Goal: Information Seeking & Learning: Learn about a topic

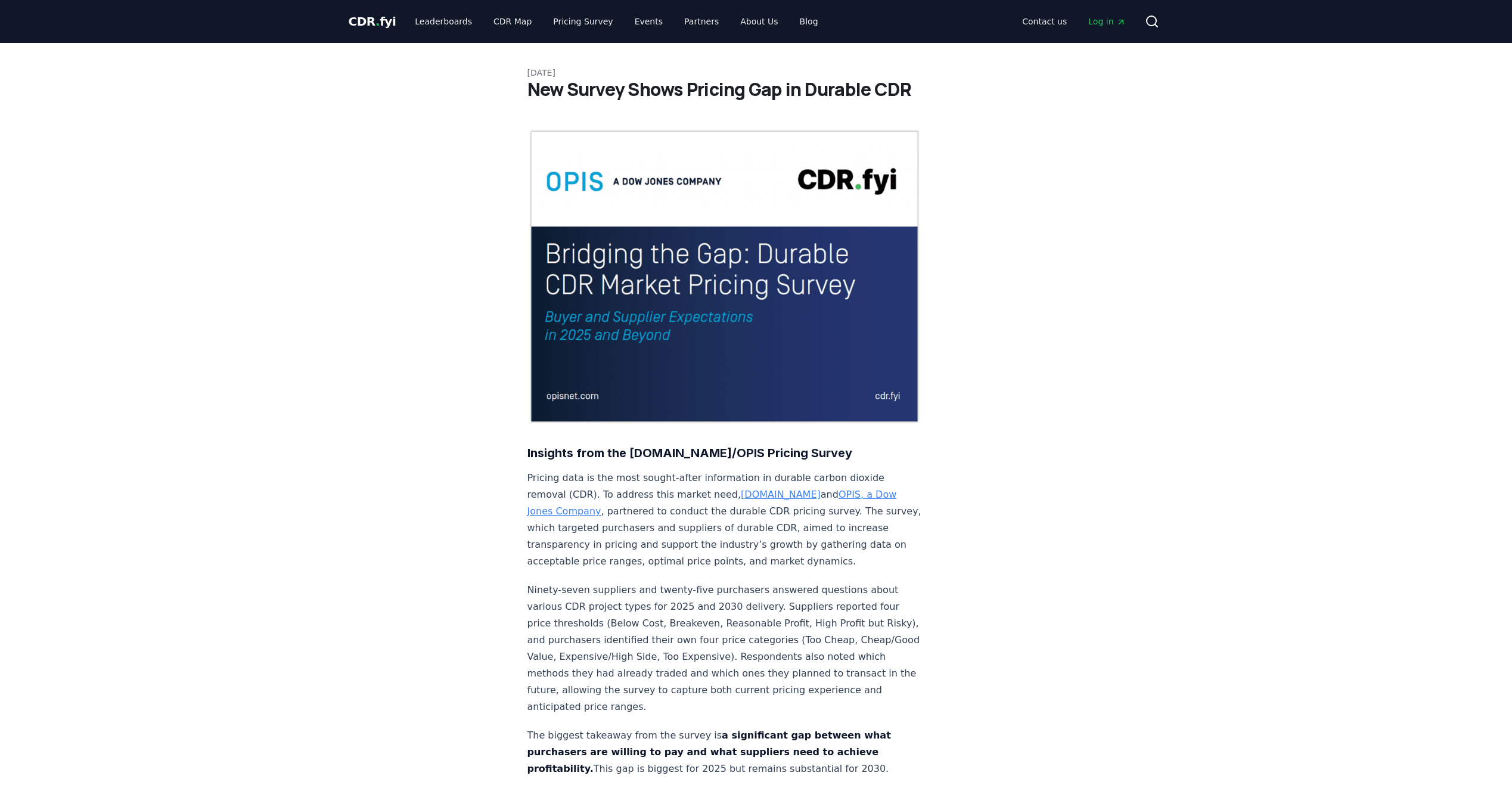
click at [1103, 19] on span "Log in" at bounding box center [1107, 22] width 37 height 12
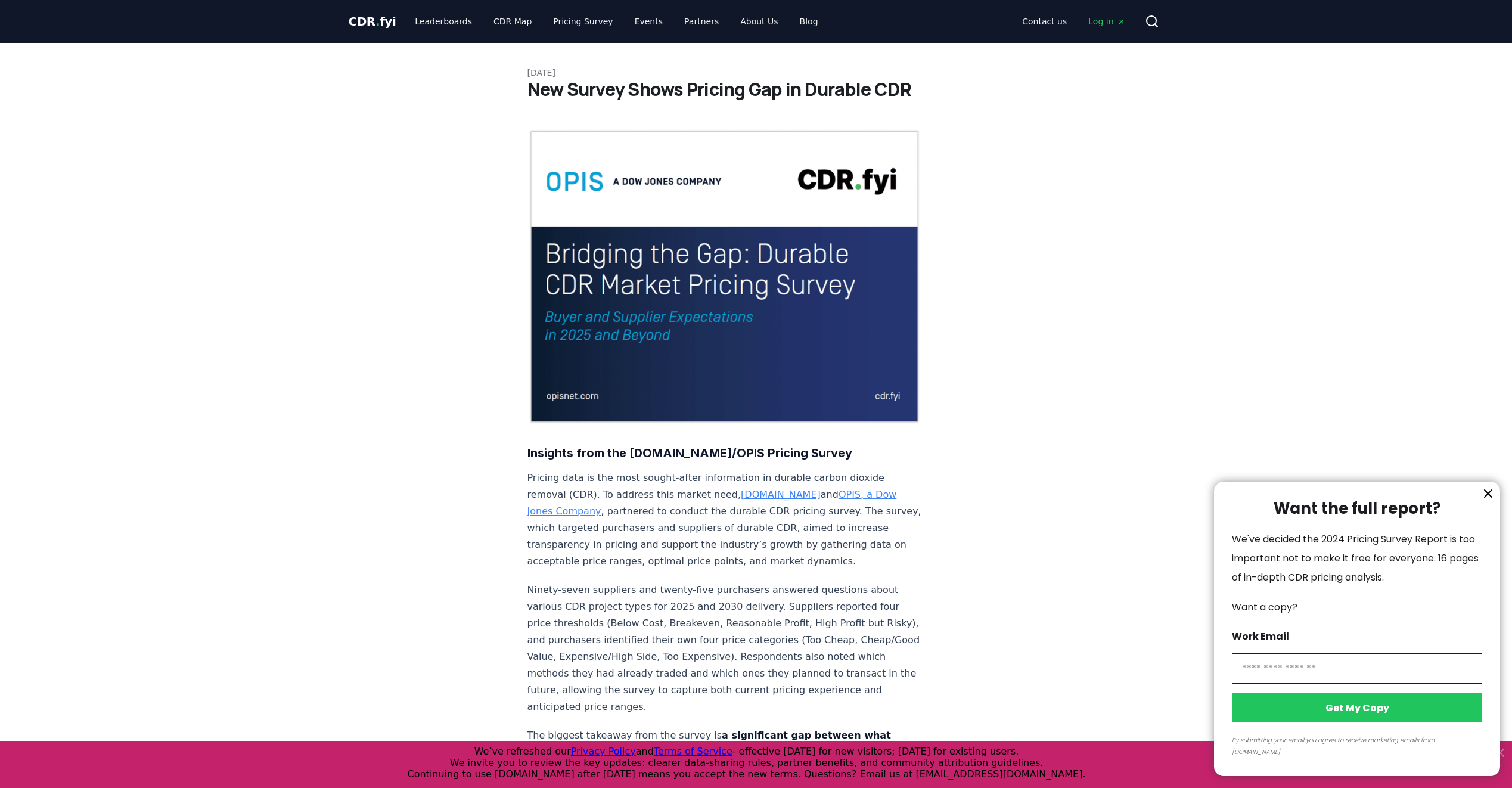
click at [677, 24] on div at bounding box center [756, 394] width 1512 height 788
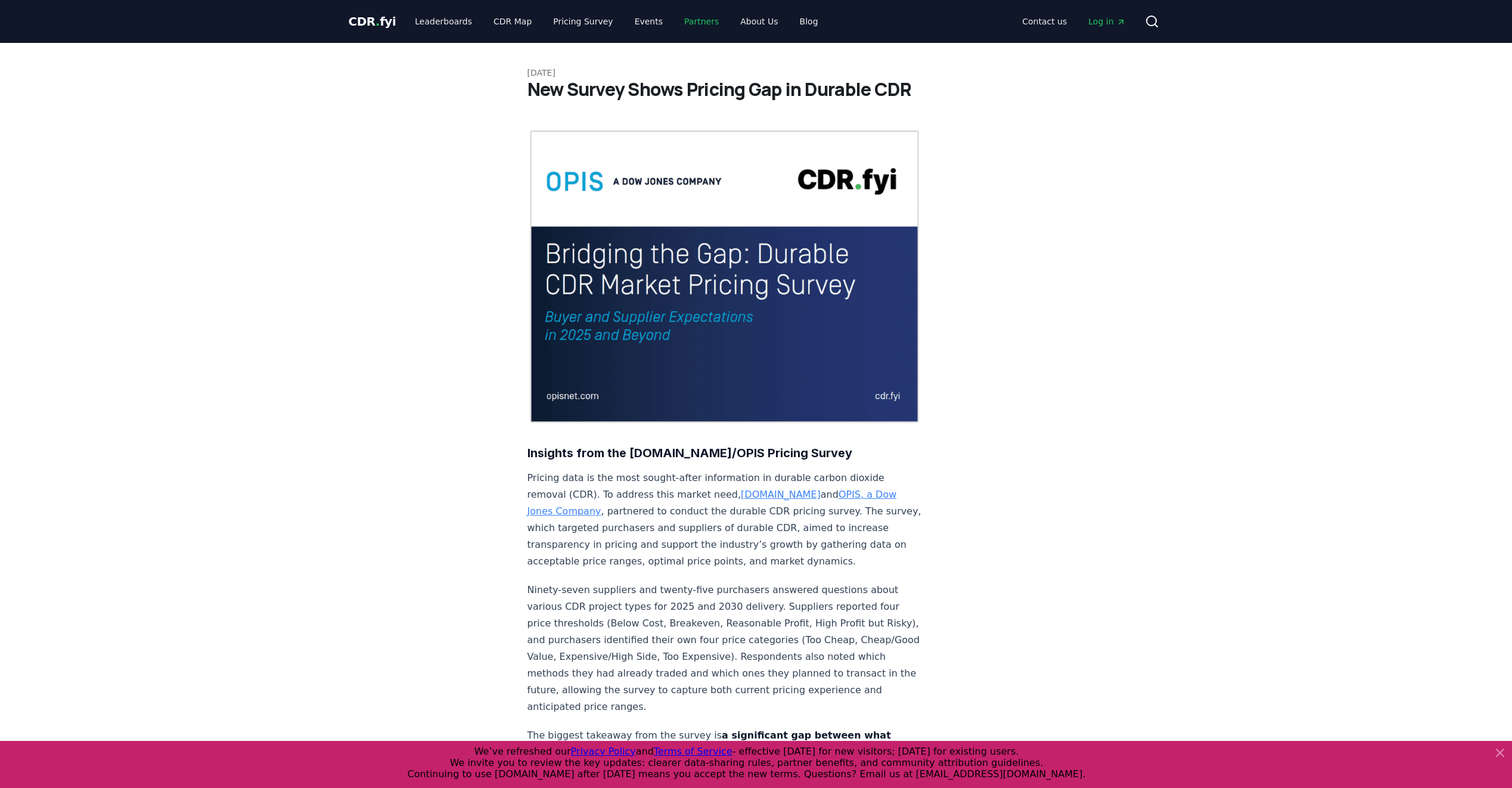
click at [692, 20] on link "Partners" at bounding box center [701, 22] width 54 height 22
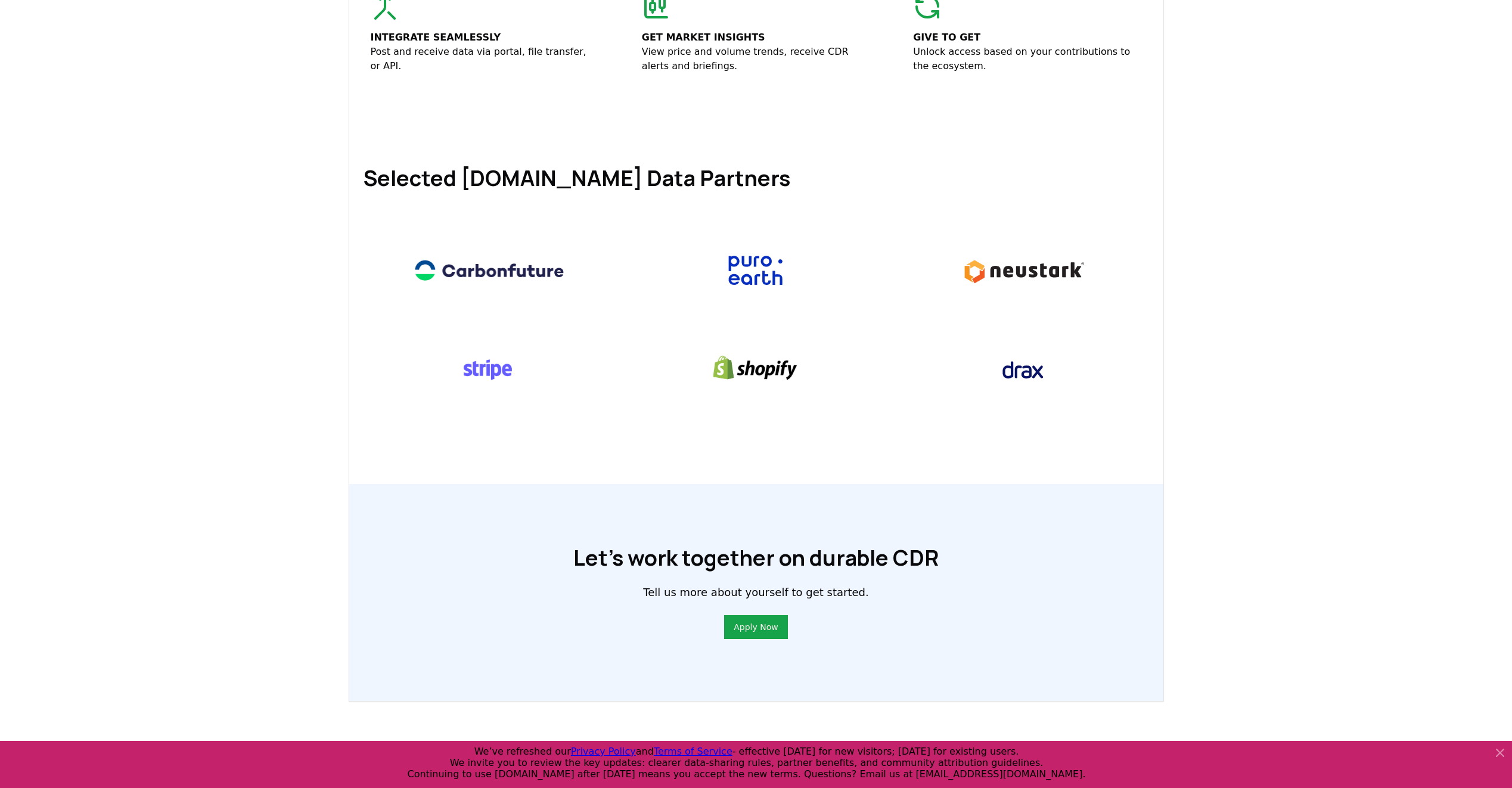
scroll to position [477, 0]
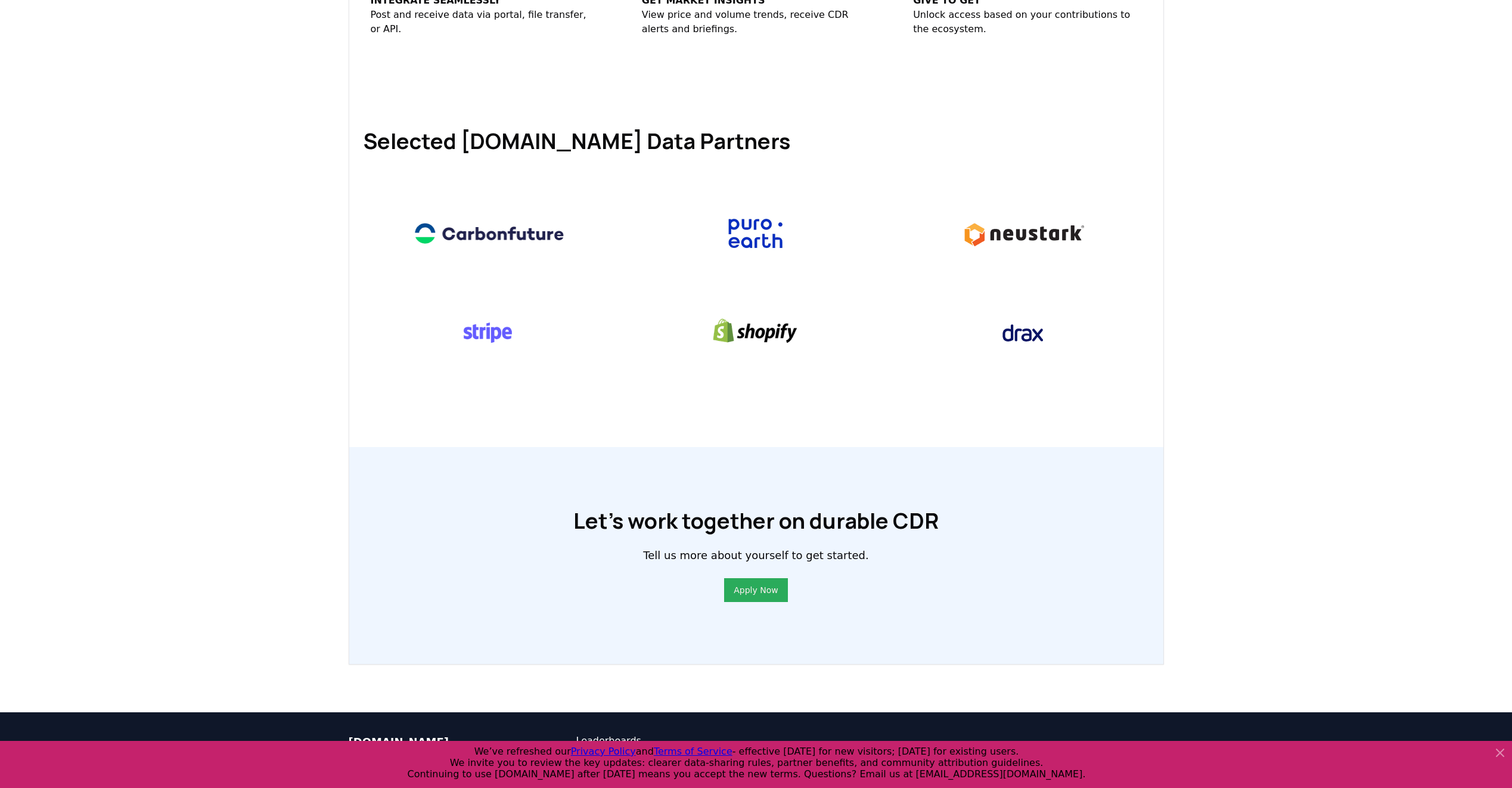
click at [778, 589] on button "Apply Now" at bounding box center [756, 590] width 63 height 24
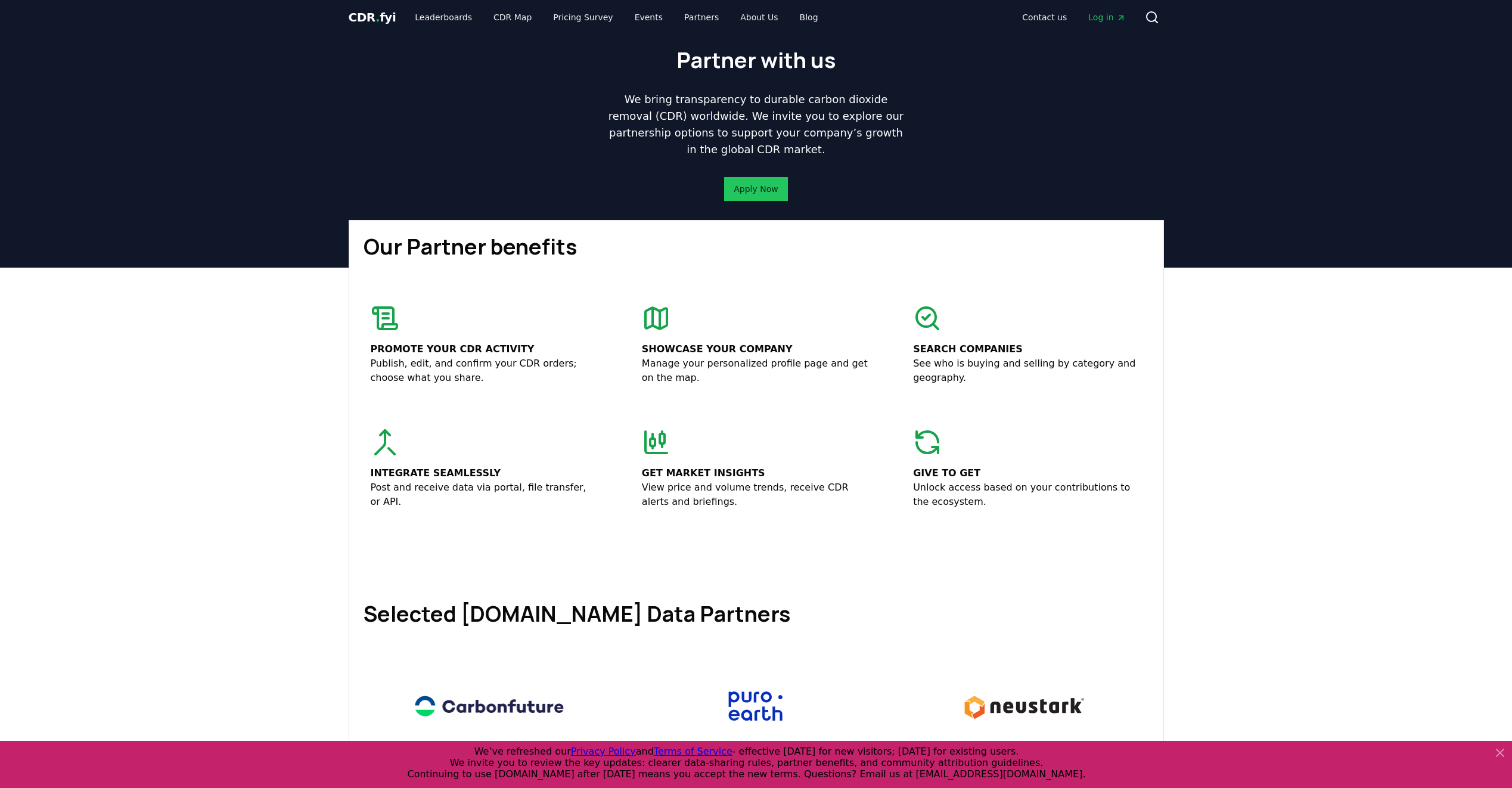
scroll to position [0, 0]
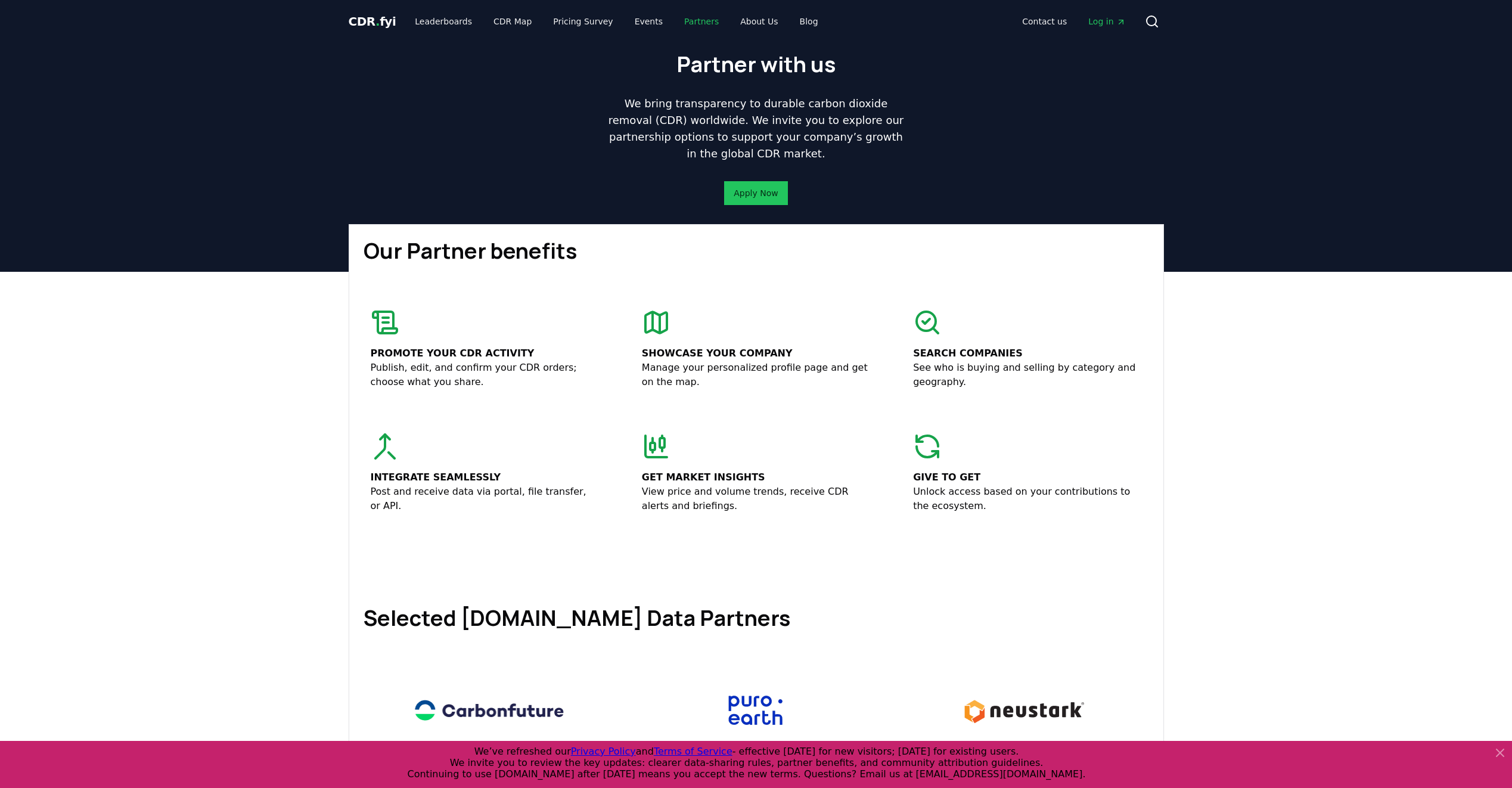
click at [684, 19] on link "Partners" at bounding box center [701, 22] width 54 height 22
click at [371, 21] on span "CDR . fyi" at bounding box center [372, 22] width 47 height 15
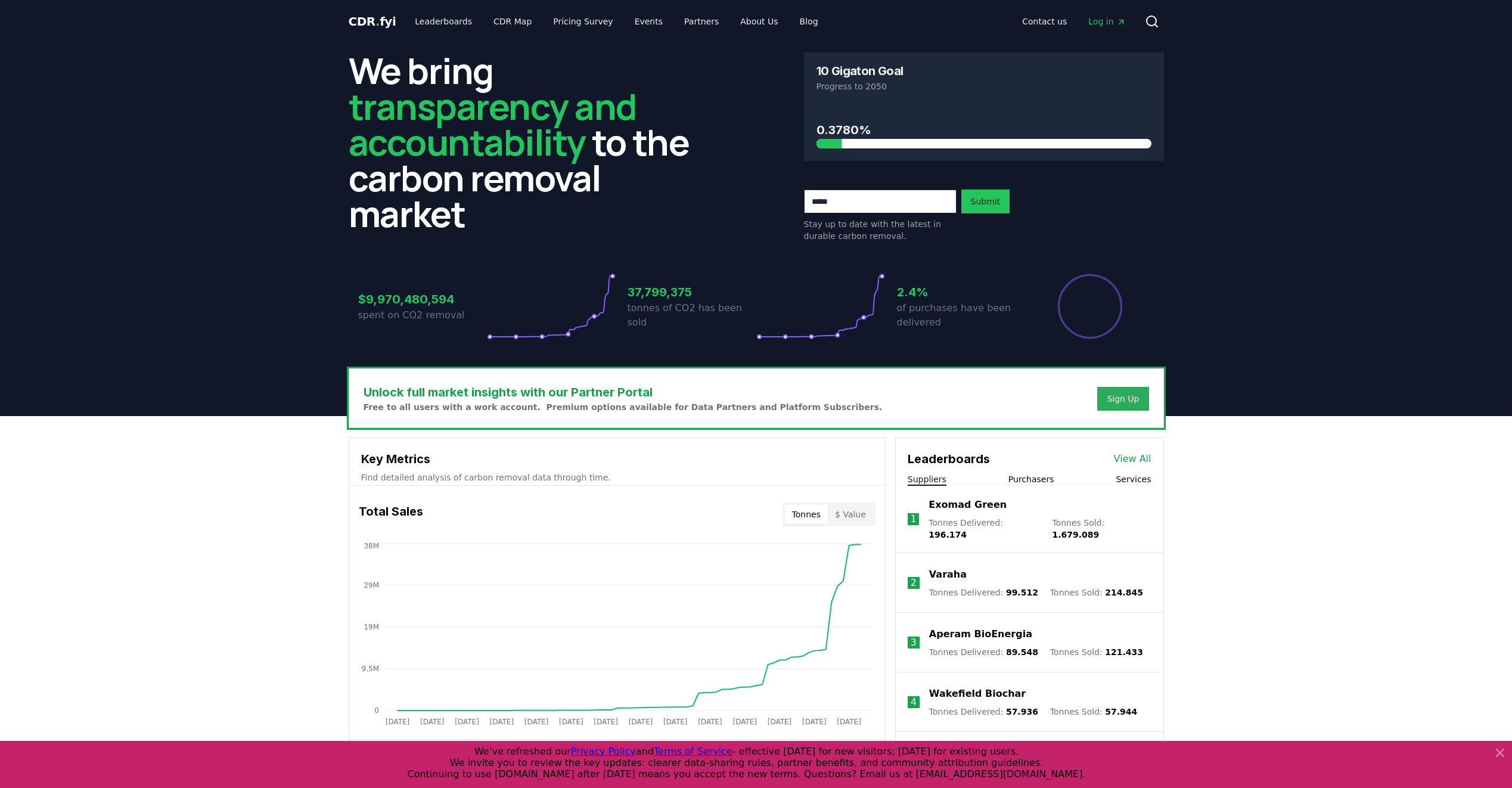
click at [1123, 402] on div "Sign Up" at bounding box center [1122, 398] width 32 height 12
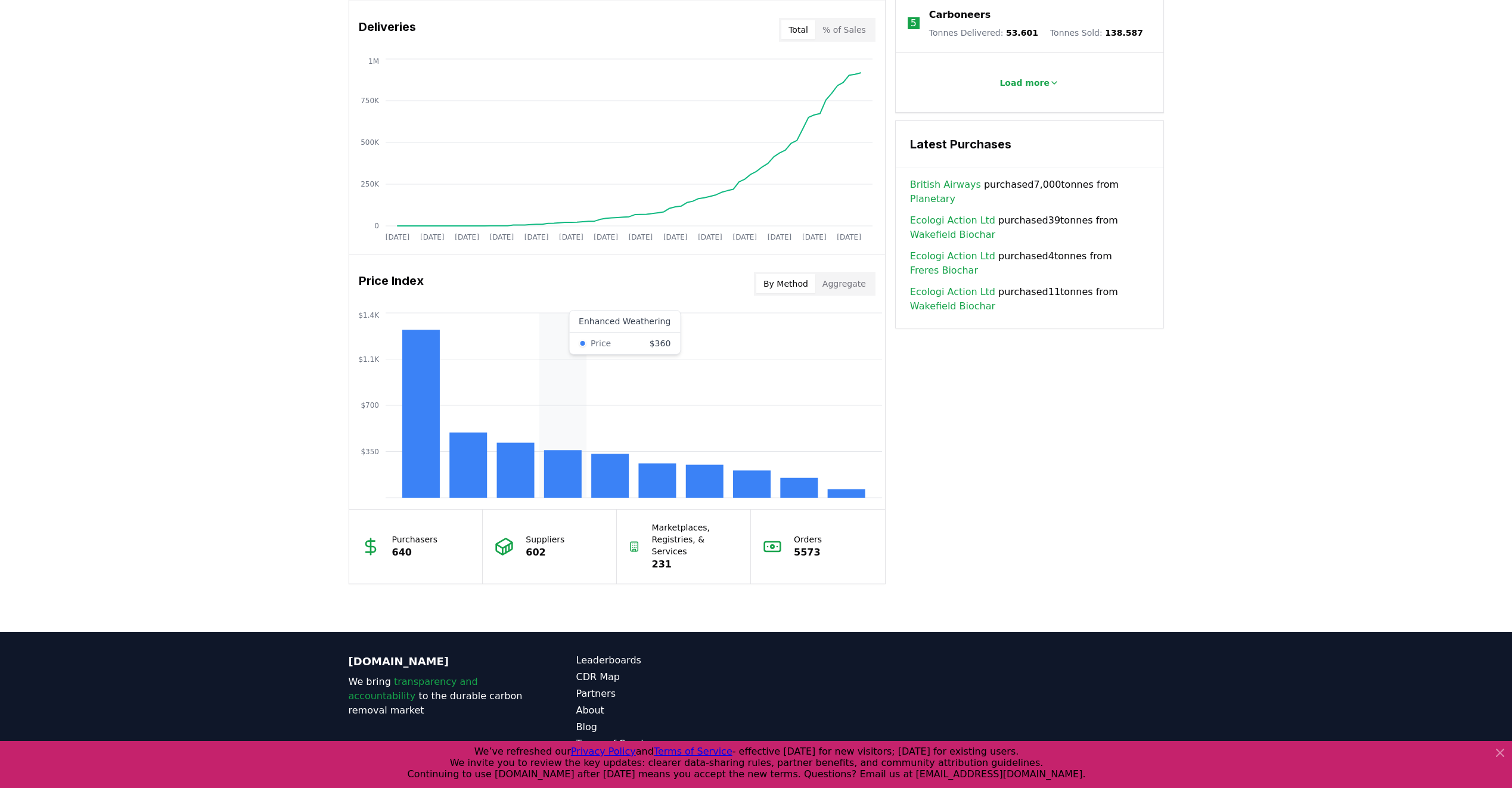
scroll to position [761, 0]
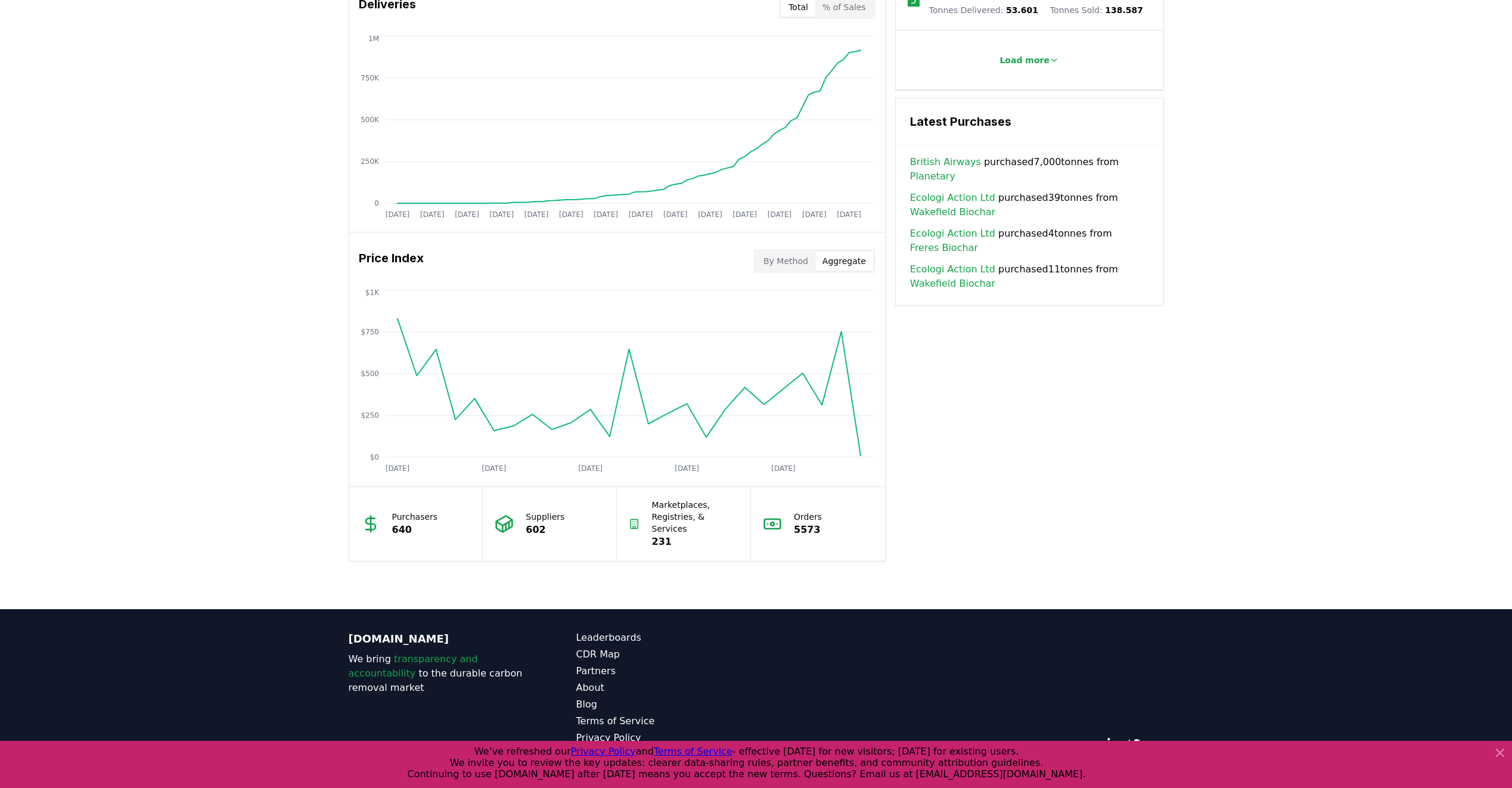
click at [844, 258] on button "Aggregate" at bounding box center [844, 261] width 58 height 19
click at [791, 263] on button "By Method" at bounding box center [786, 261] width 59 height 19
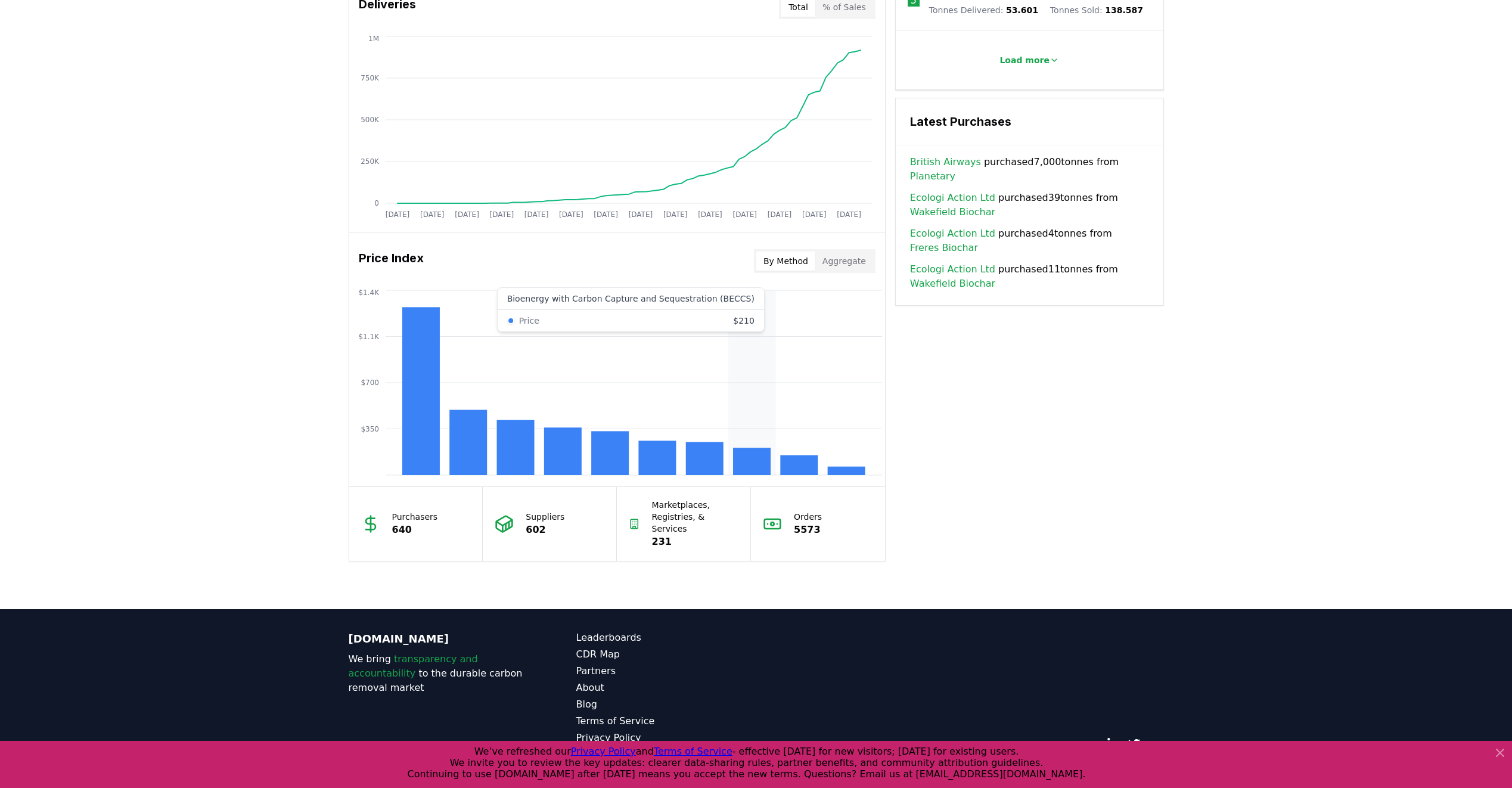
click at [758, 461] on rect at bounding box center [752, 461] width 37 height 28
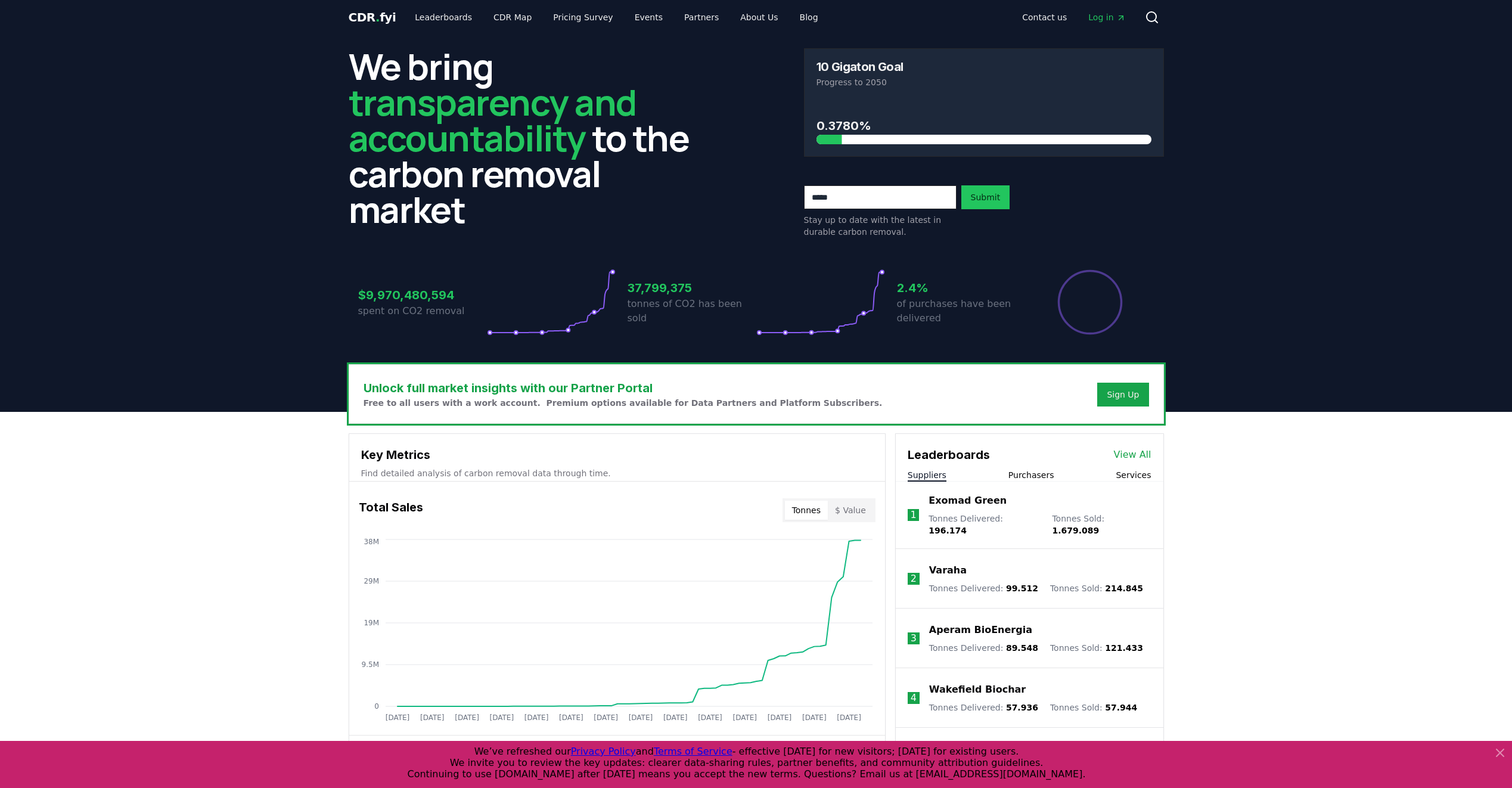
scroll to position [0, 0]
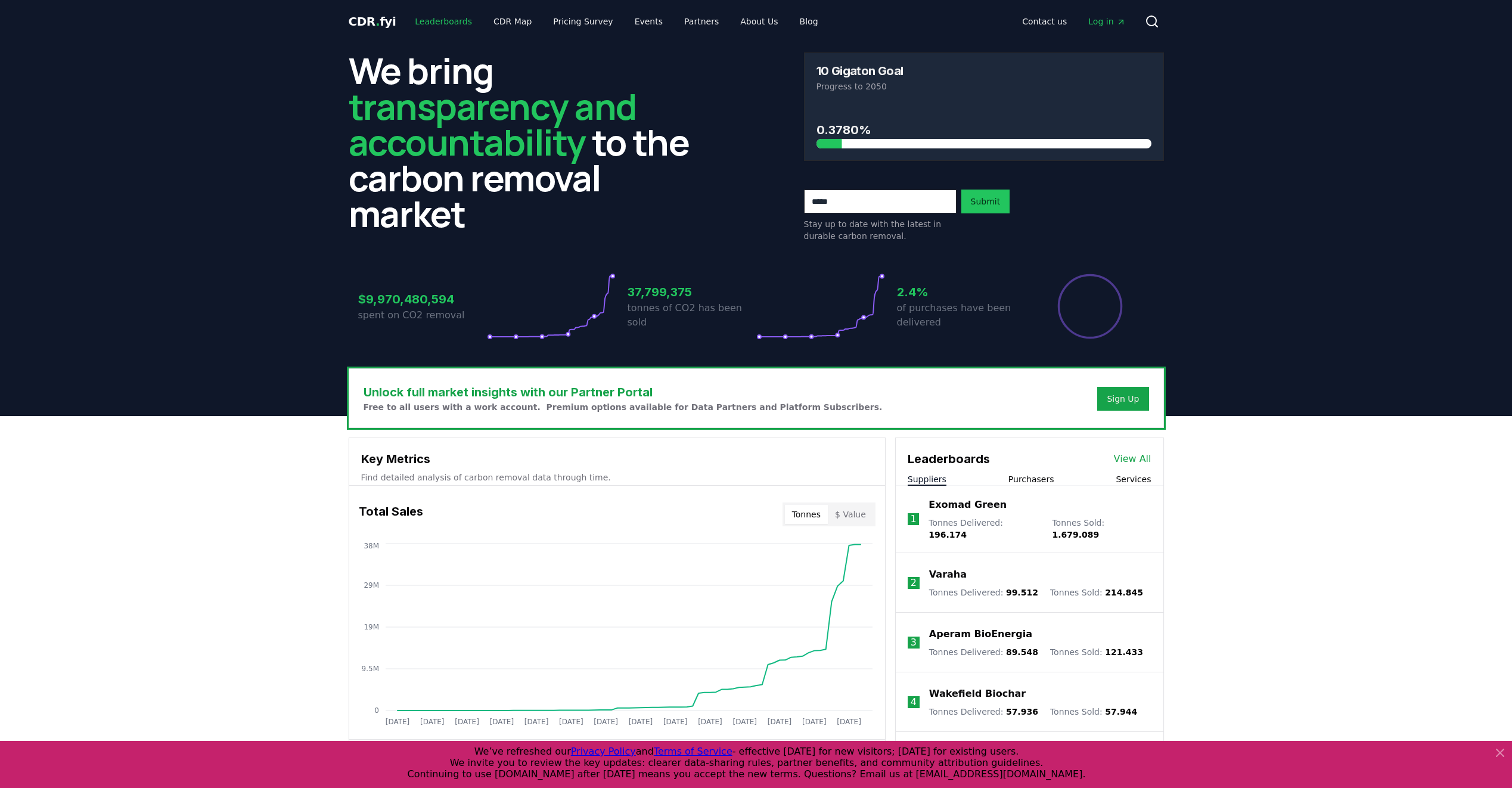
click at [446, 22] on link "Leaderboards" at bounding box center [444, 22] width 77 height 22
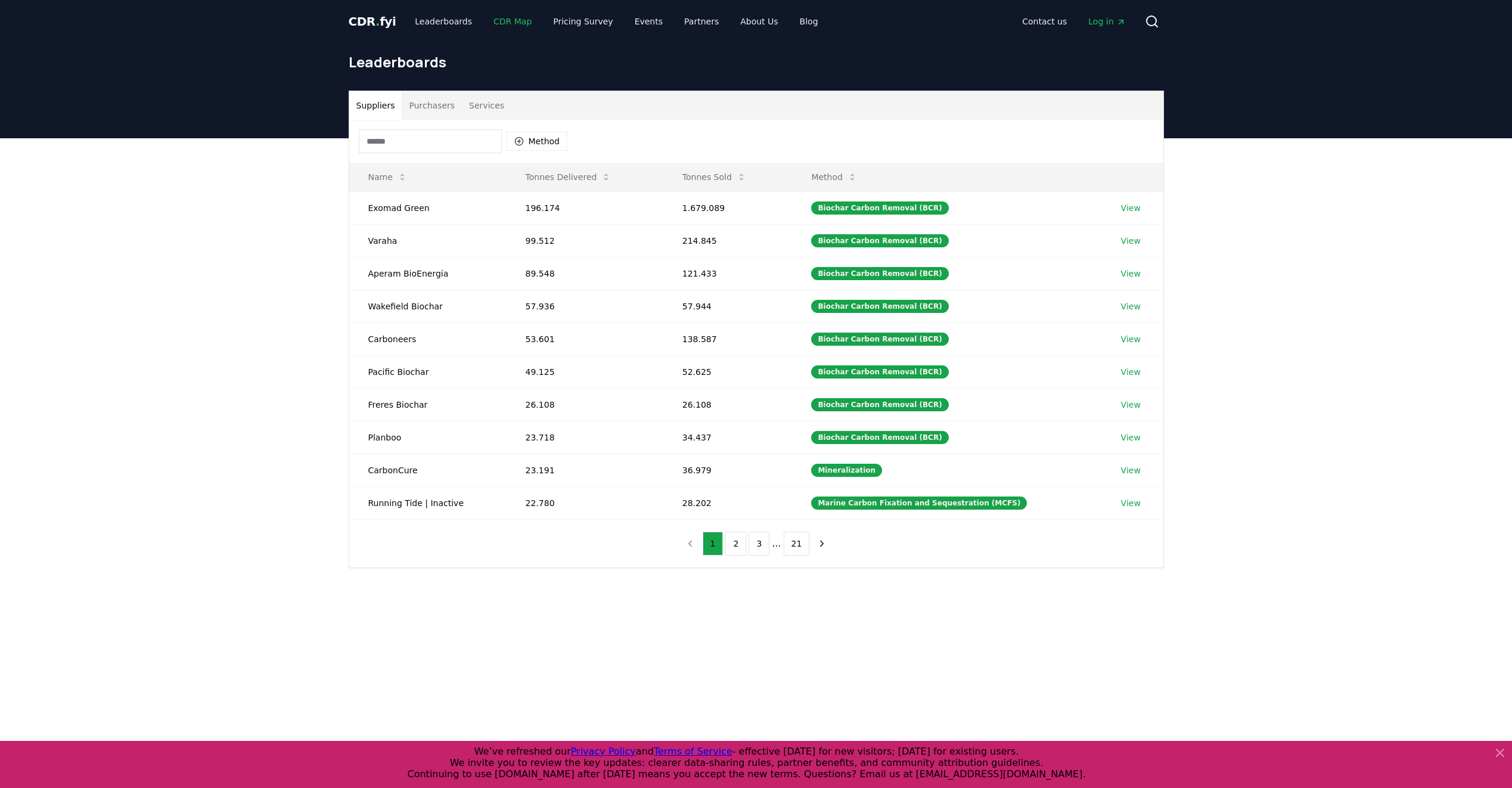
click at [503, 22] on link "CDR Map" at bounding box center [513, 22] width 57 height 22
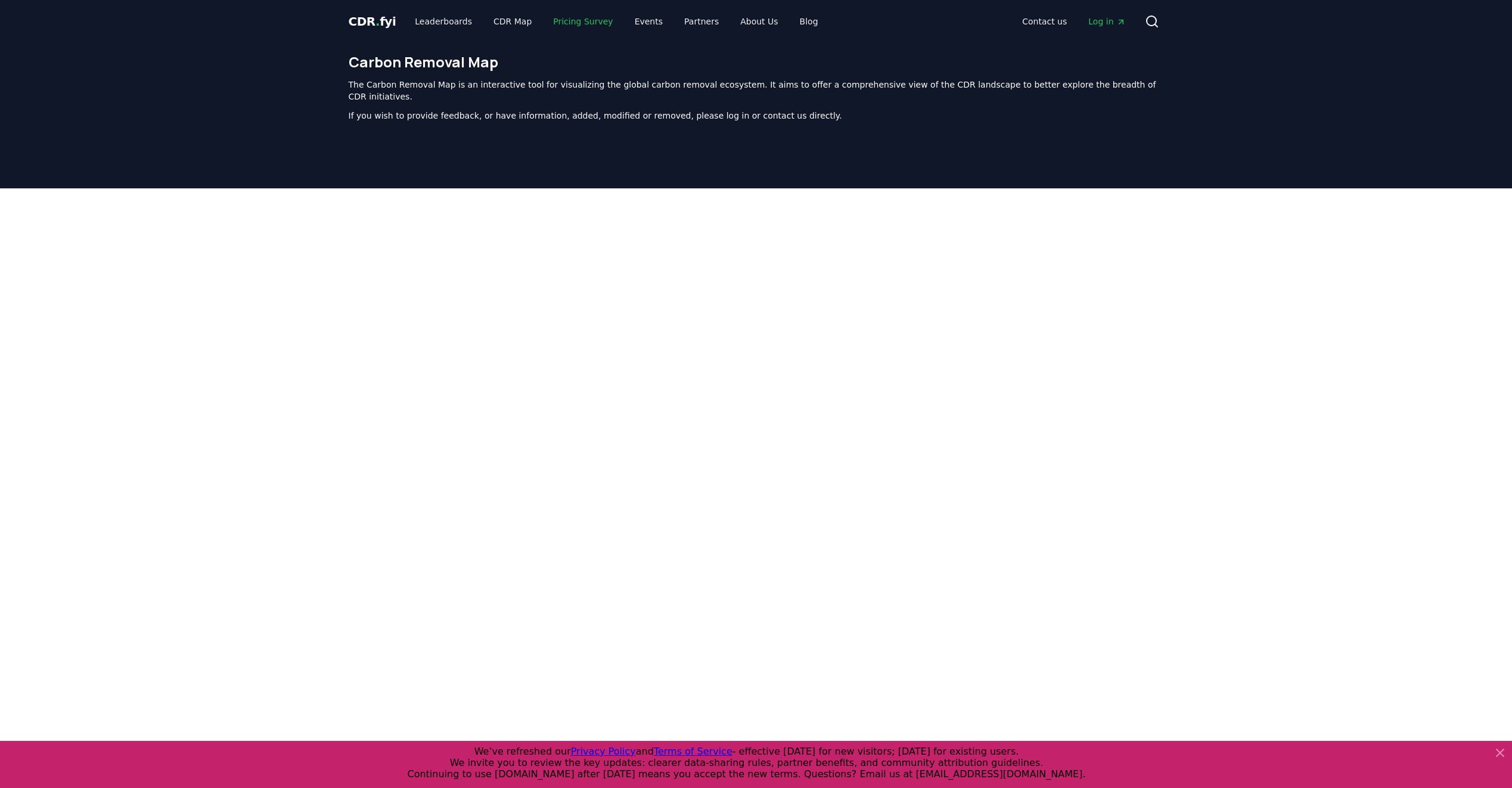
click at [568, 22] on link "Pricing Survey" at bounding box center [583, 22] width 79 height 22
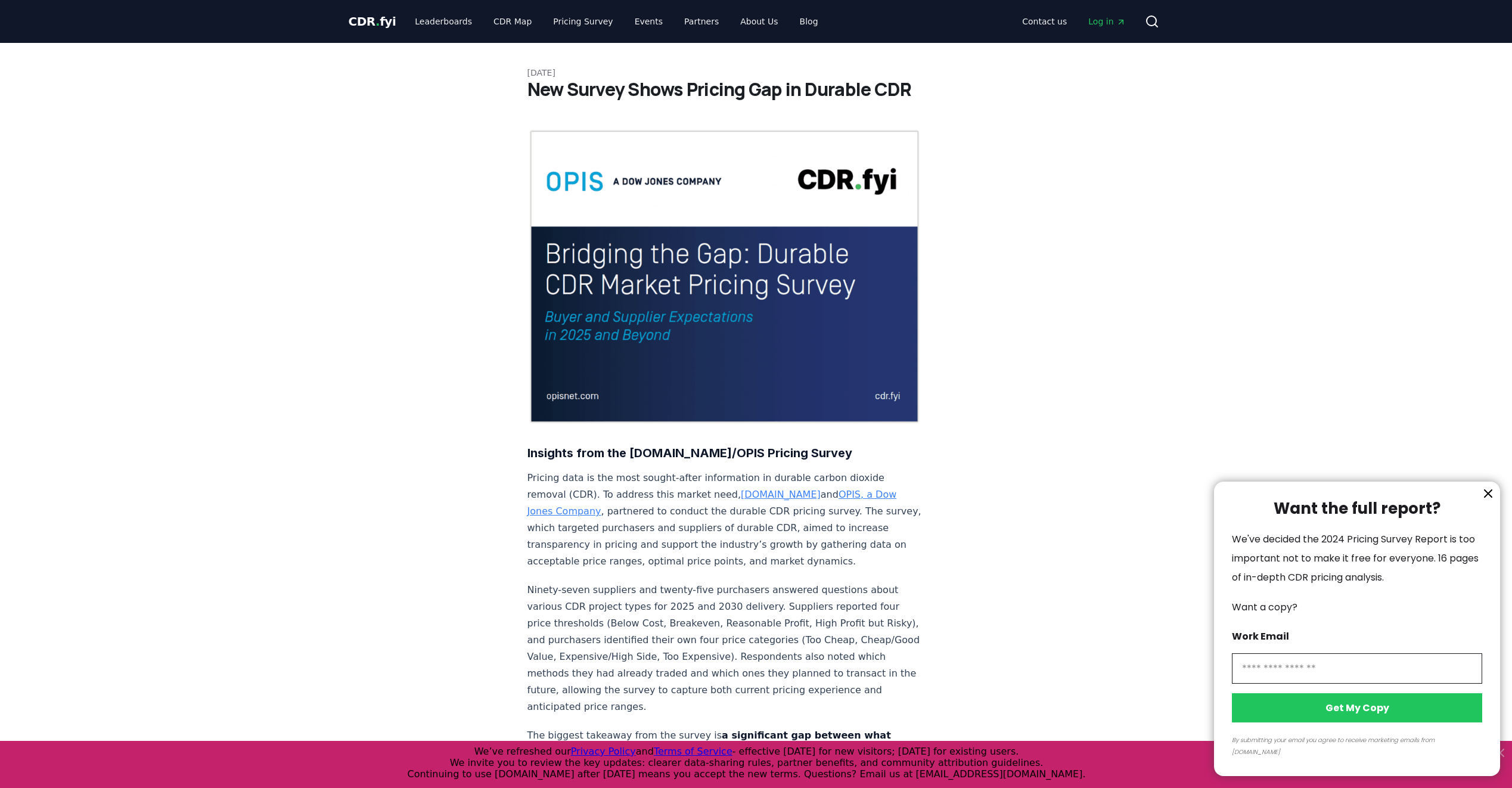
click at [625, 21] on div at bounding box center [756, 394] width 1512 height 788
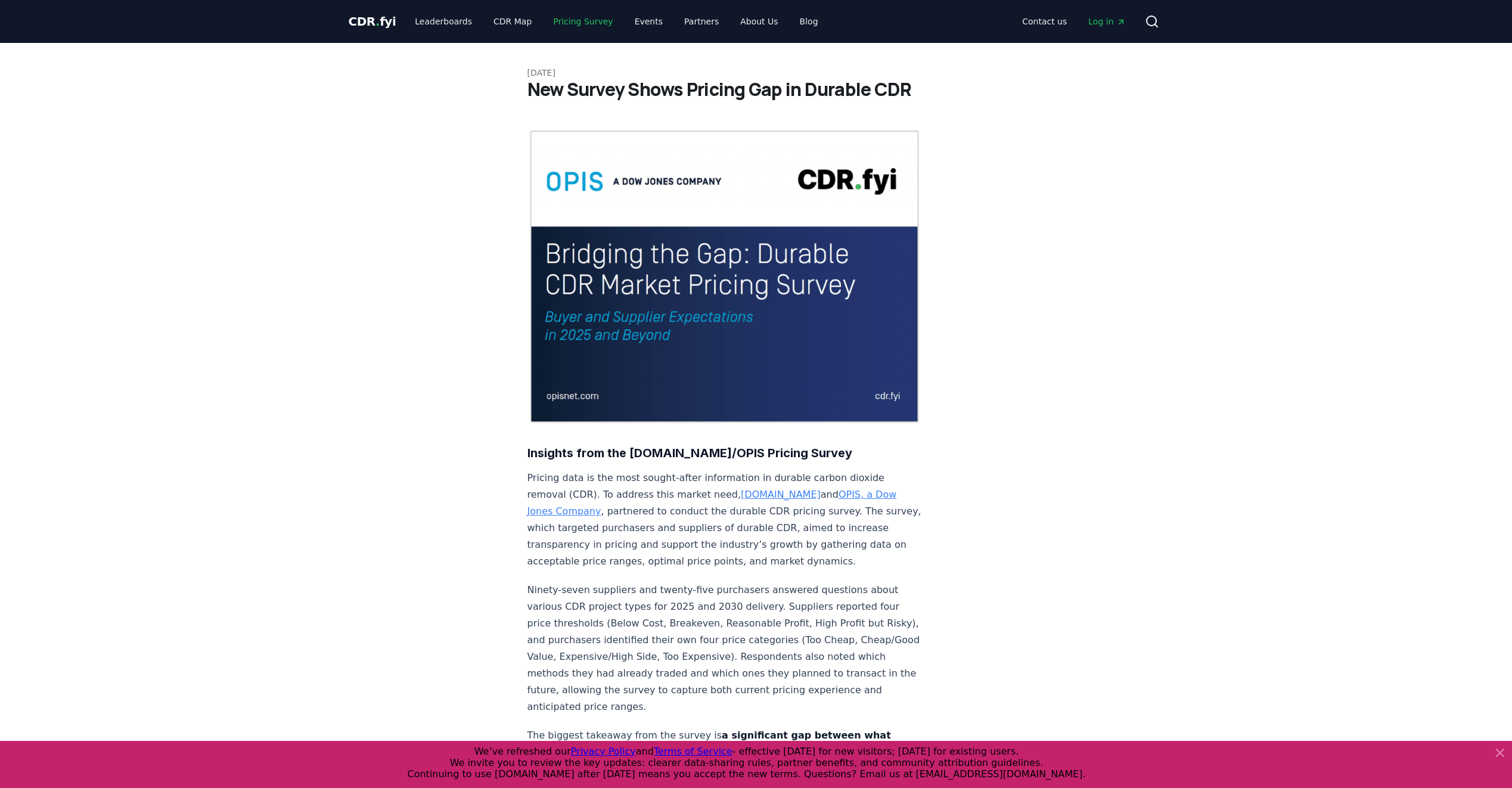
click at [575, 21] on link "Pricing Survey" at bounding box center [583, 22] width 79 height 22
click at [790, 22] on link "Blog" at bounding box center [809, 22] width 37 height 22
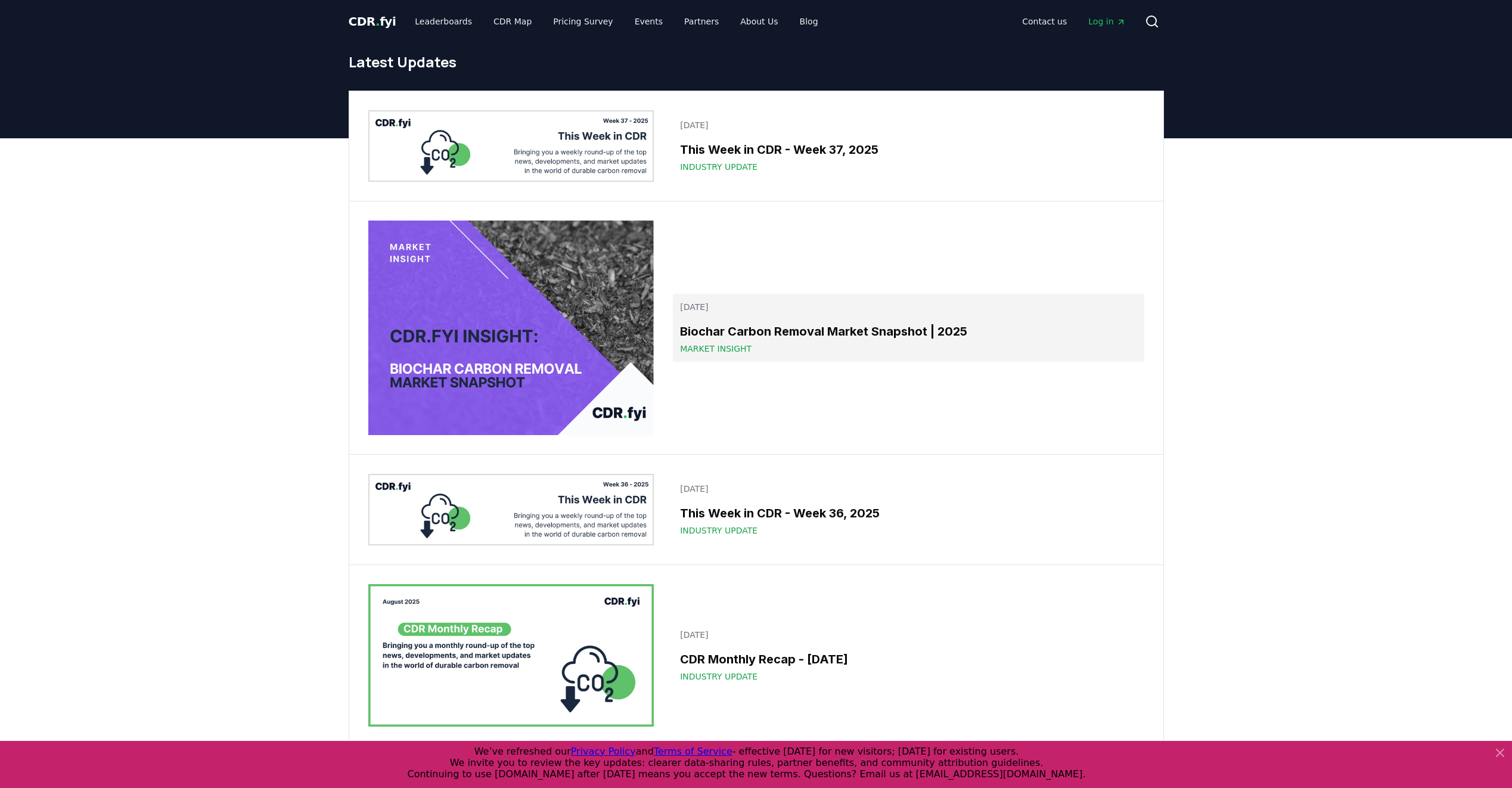
click at [741, 339] on h3 "Biochar Carbon Removal Market Snapshot | 2025" at bounding box center [908, 332] width 456 height 18
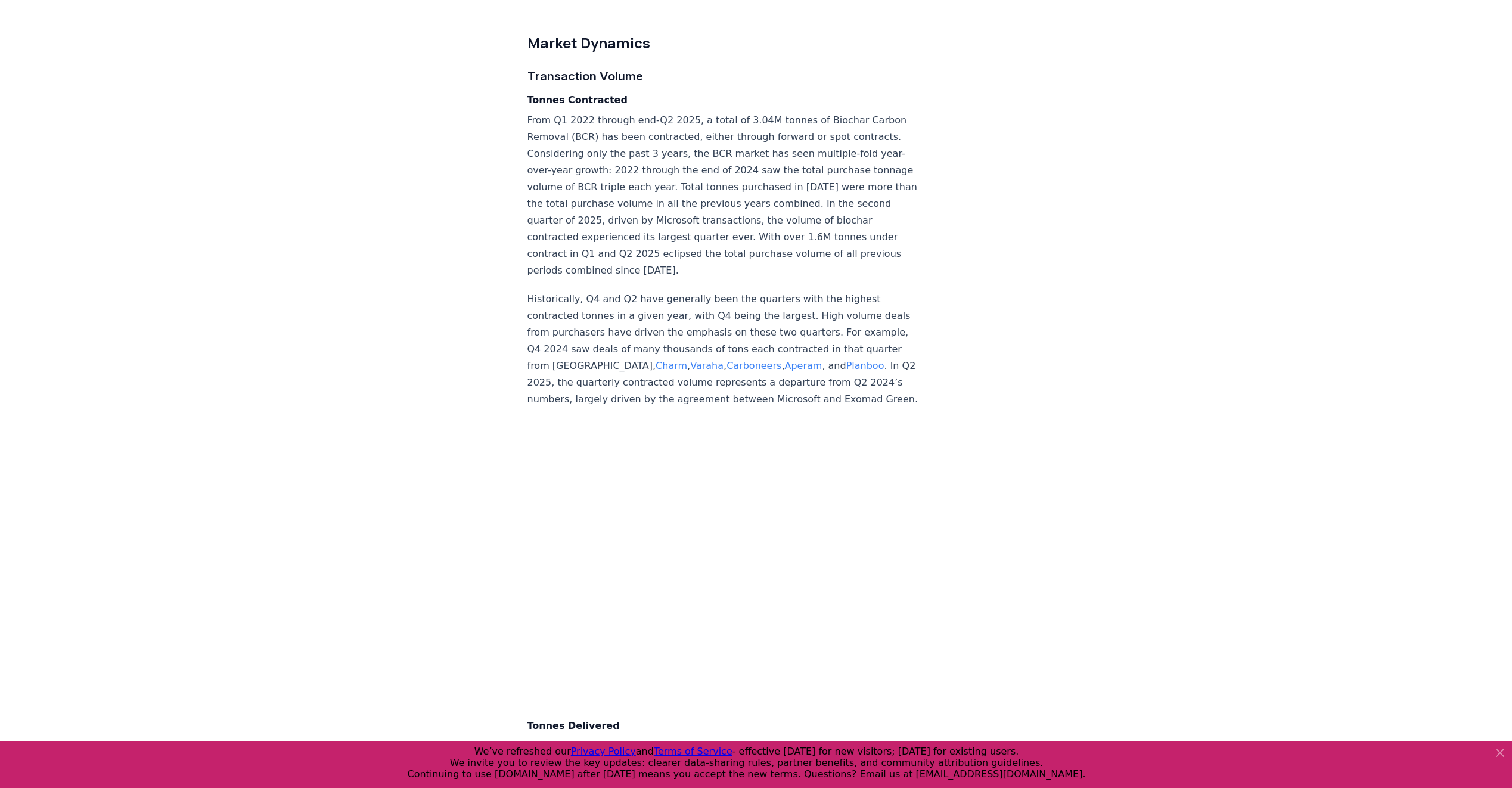
scroll to position [2564, 0]
